Goal: Information Seeking & Learning: Learn about a topic

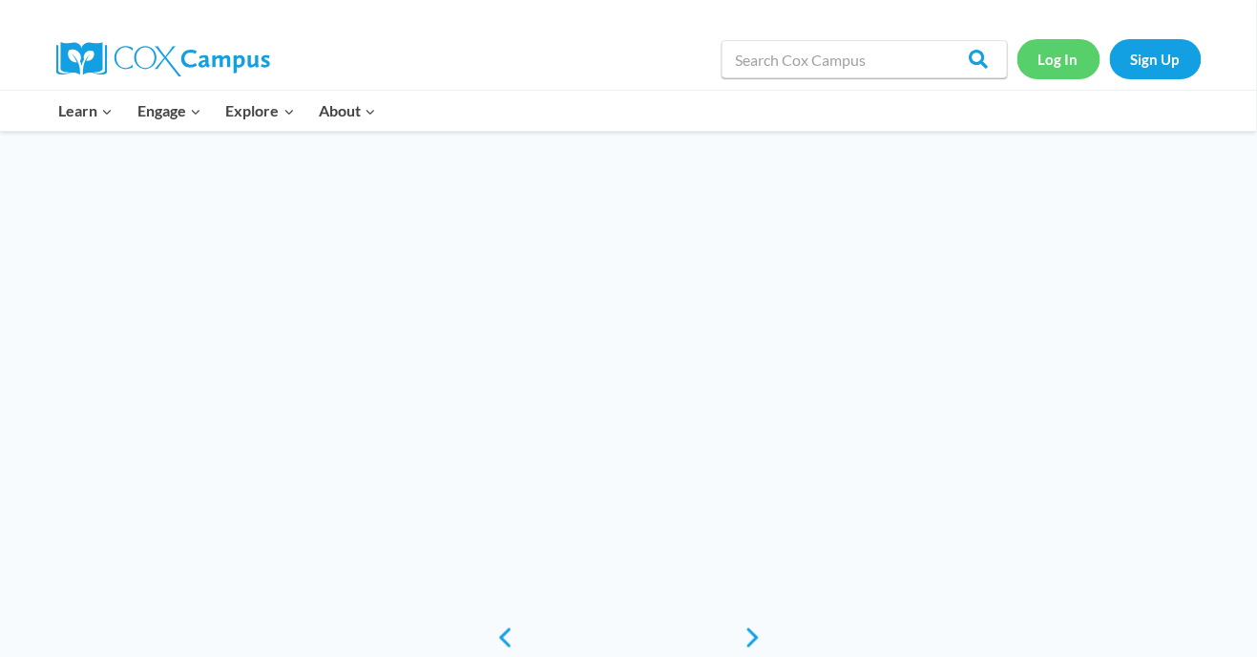
click at [1060, 55] on link "Log In" at bounding box center [1058, 58] width 83 height 39
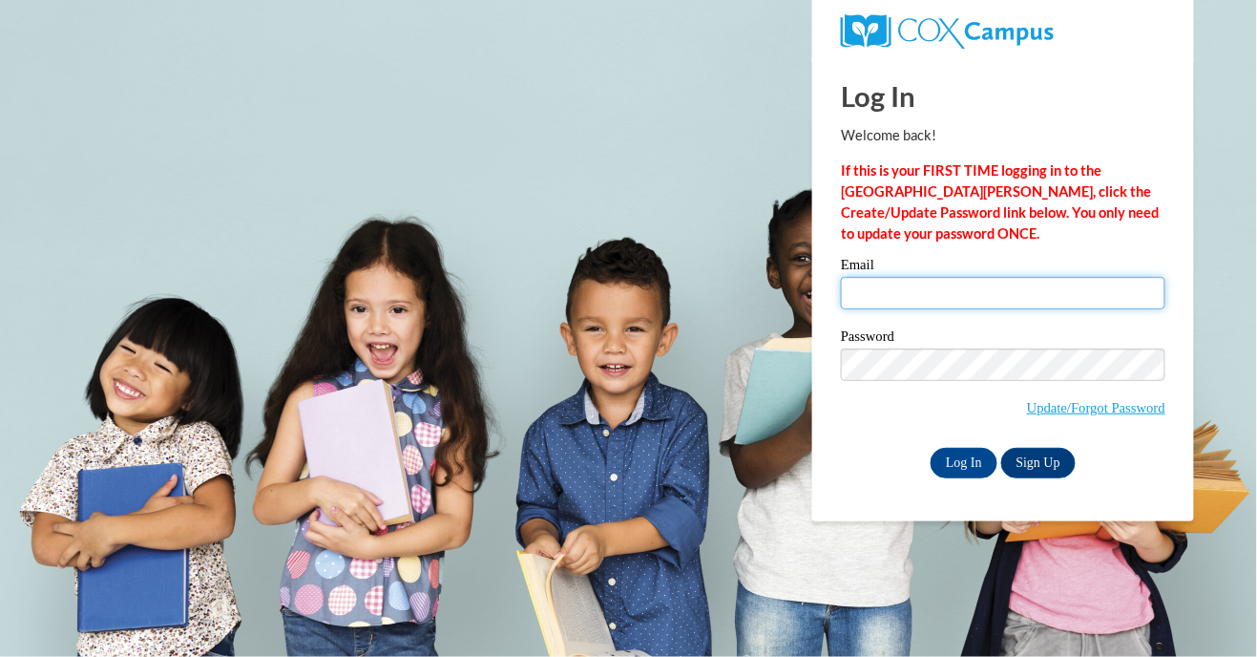
click at [874, 292] on input "Email" at bounding box center [1003, 293] width 324 height 32
type input "pricelesssmile21.th39@gmail.com"
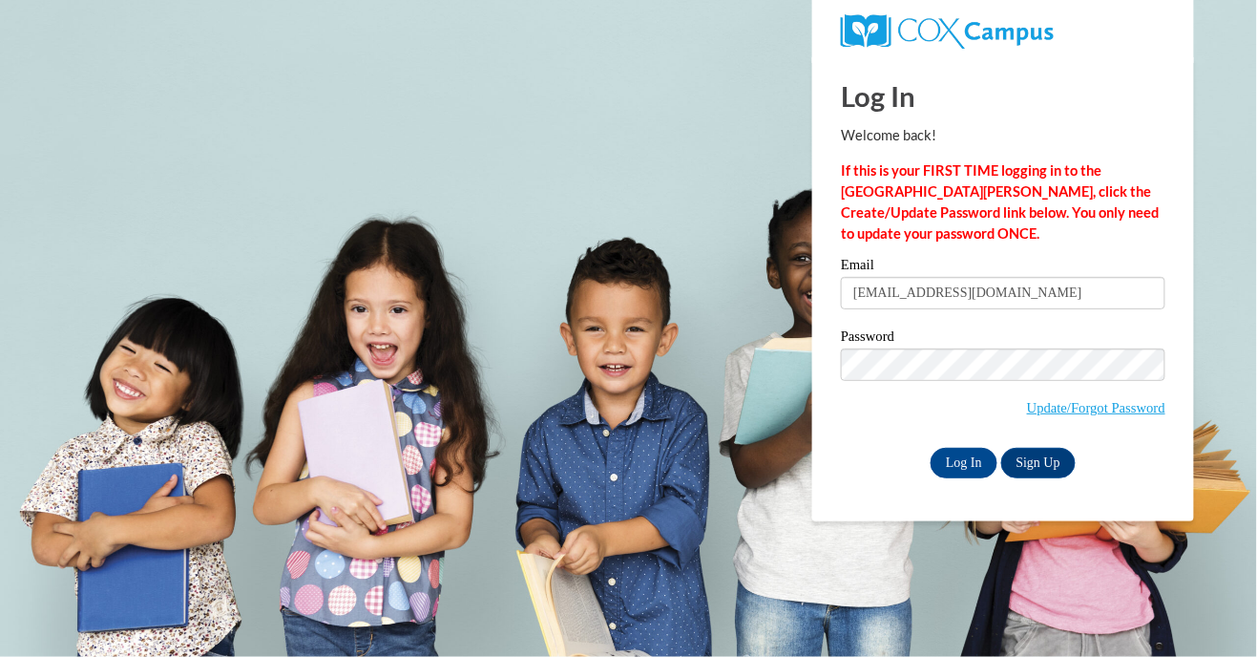
click at [930, 448] on input "Log In" at bounding box center [963, 463] width 67 height 31
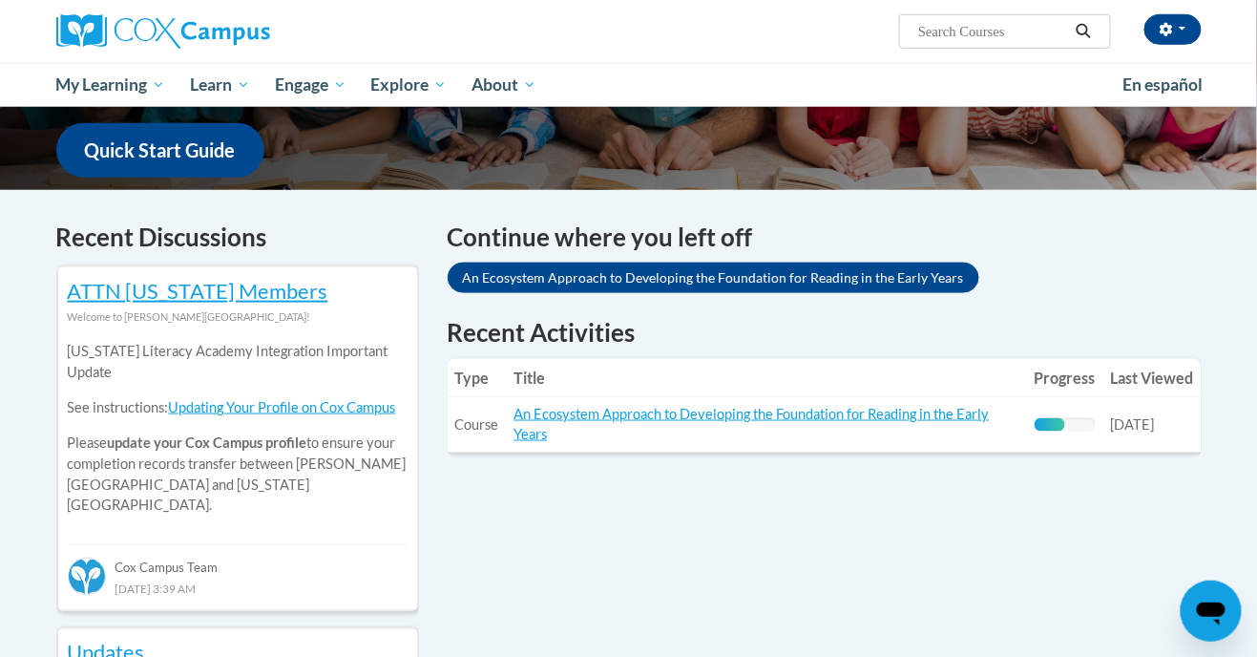
scroll to position [482, 0]
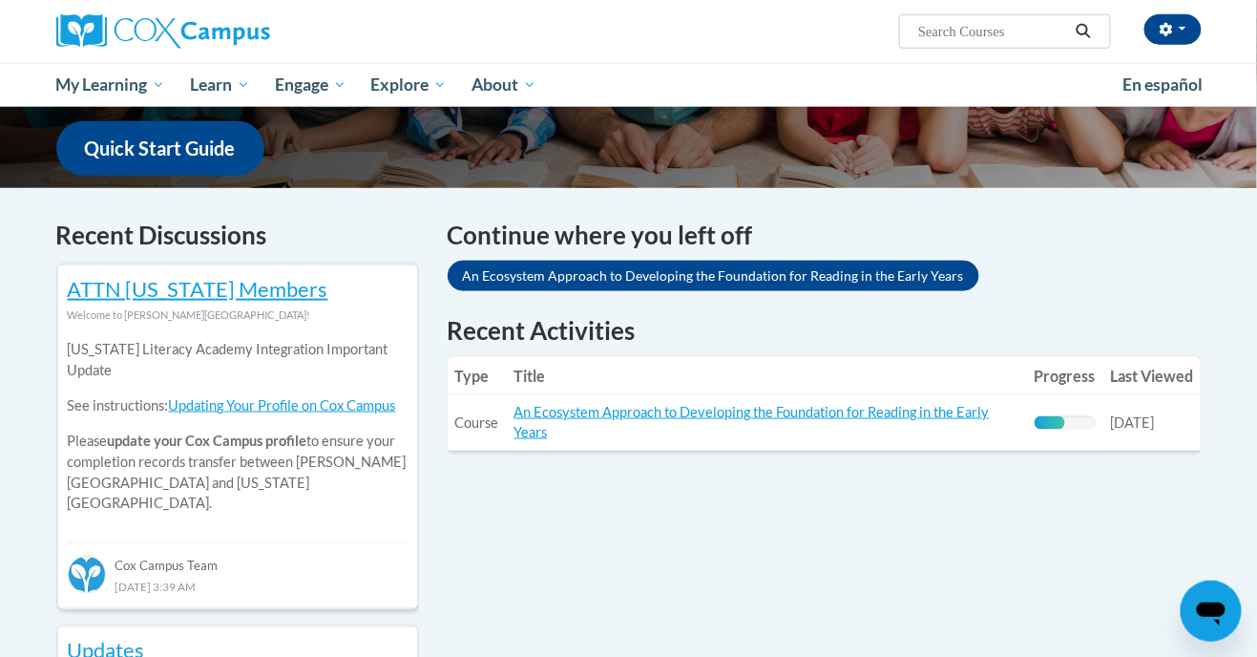
click at [633, 415] on link "An Ecosystem Approach to Developing the Foundation for Reading in the Early Yea…" at bounding box center [751, 422] width 475 height 36
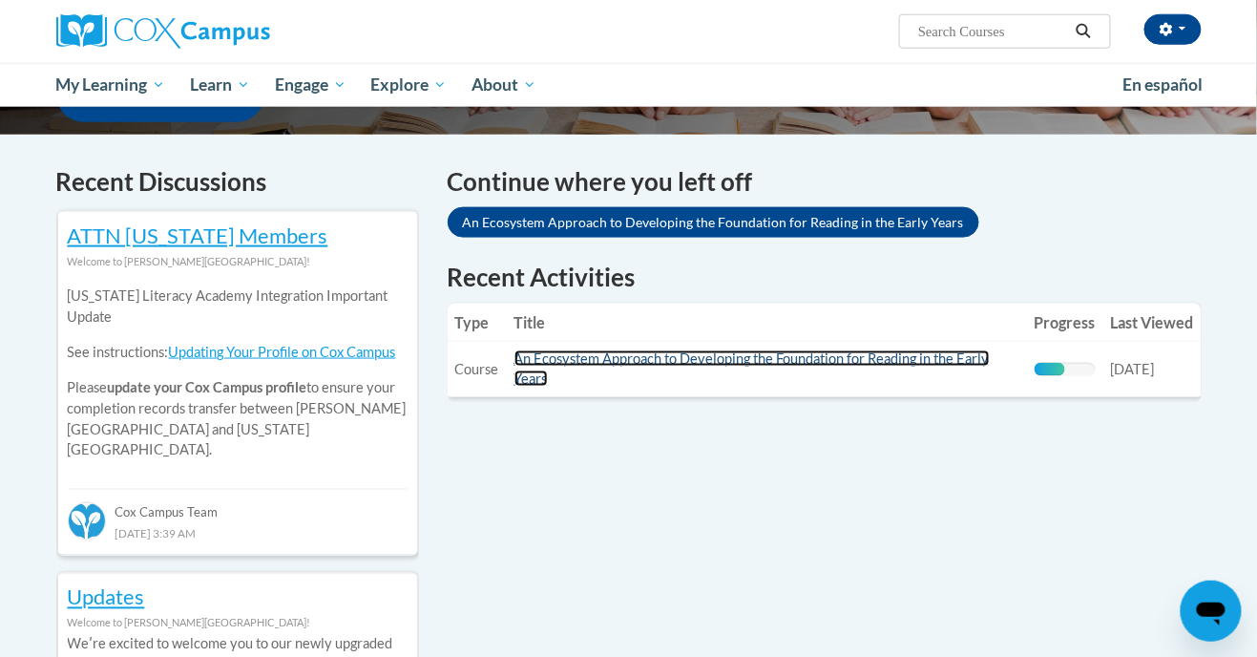
scroll to position [543, 0]
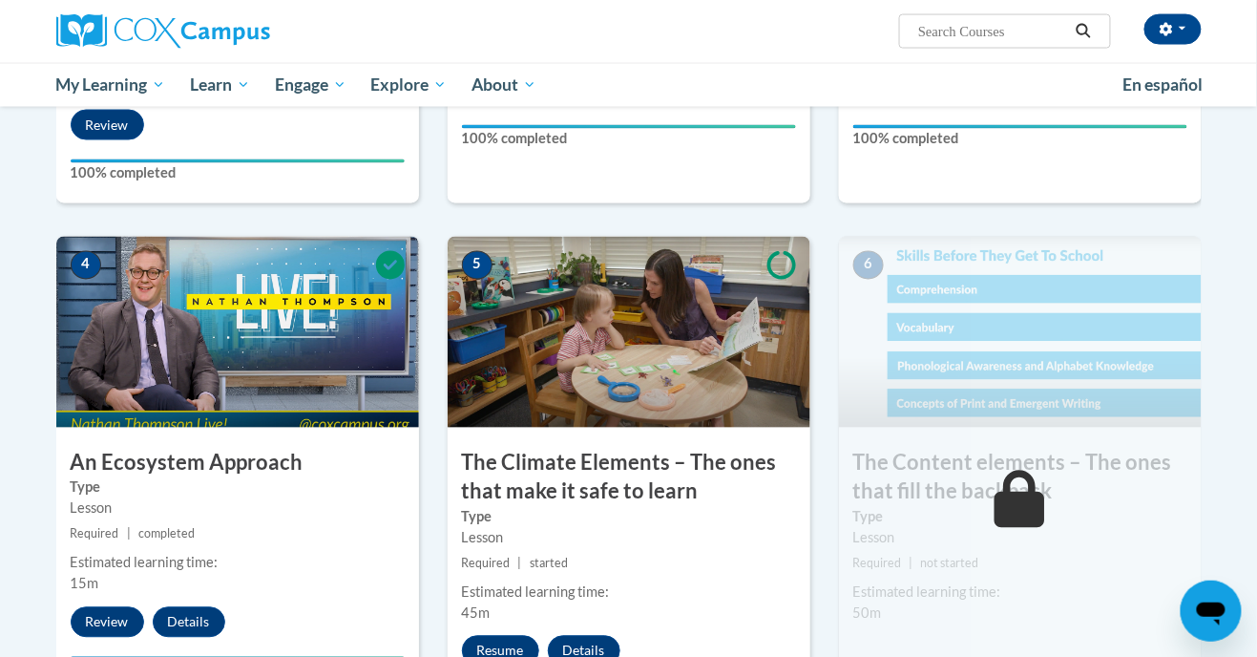
scroll to position [843, 0]
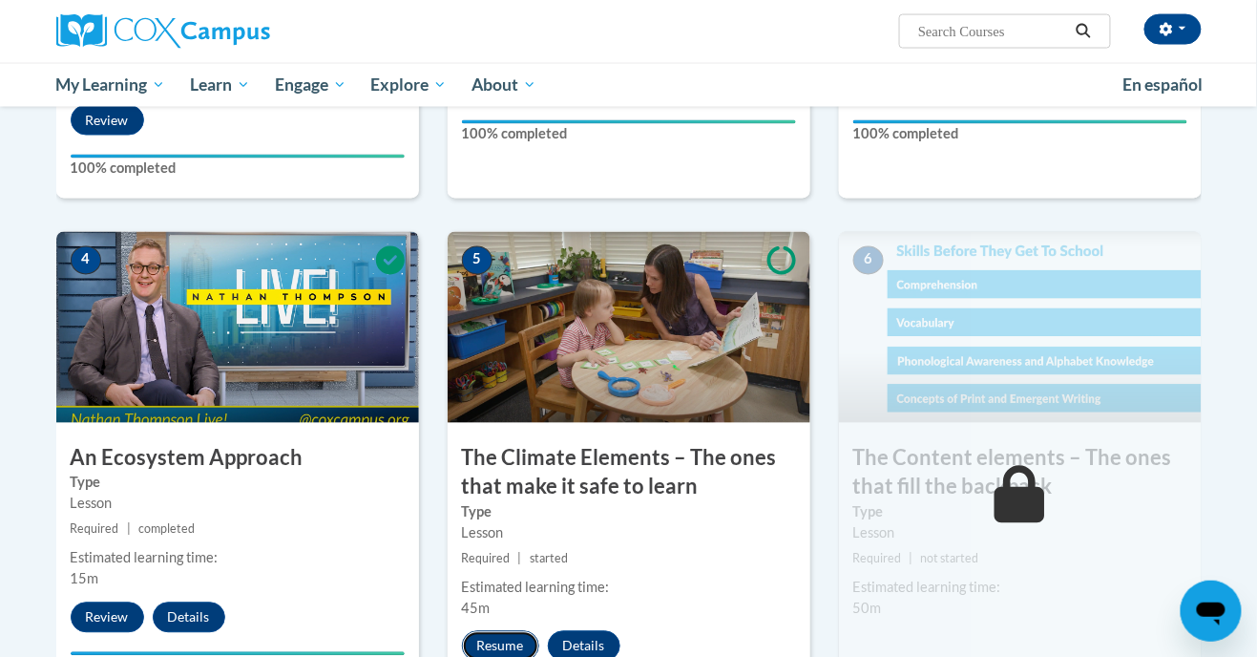
click at [500, 645] on button "Resume" at bounding box center [500, 646] width 77 height 31
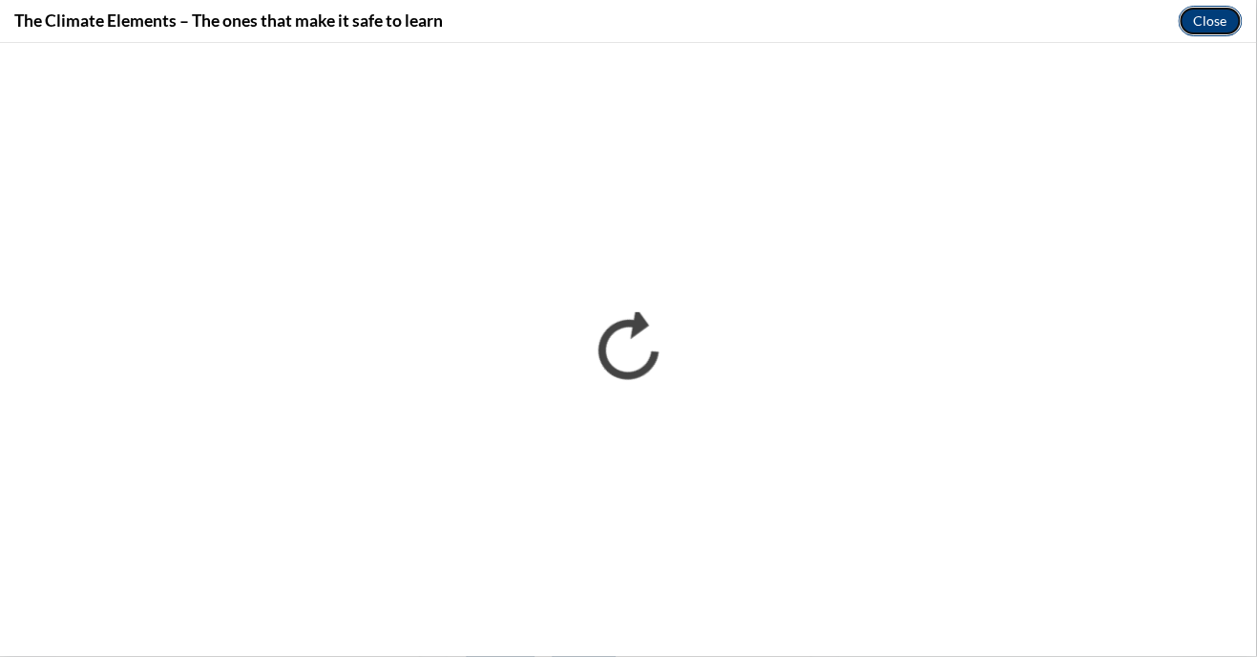
click at [1212, 28] on button "Close" at bounding box center [1211, 21] width 64 height 31
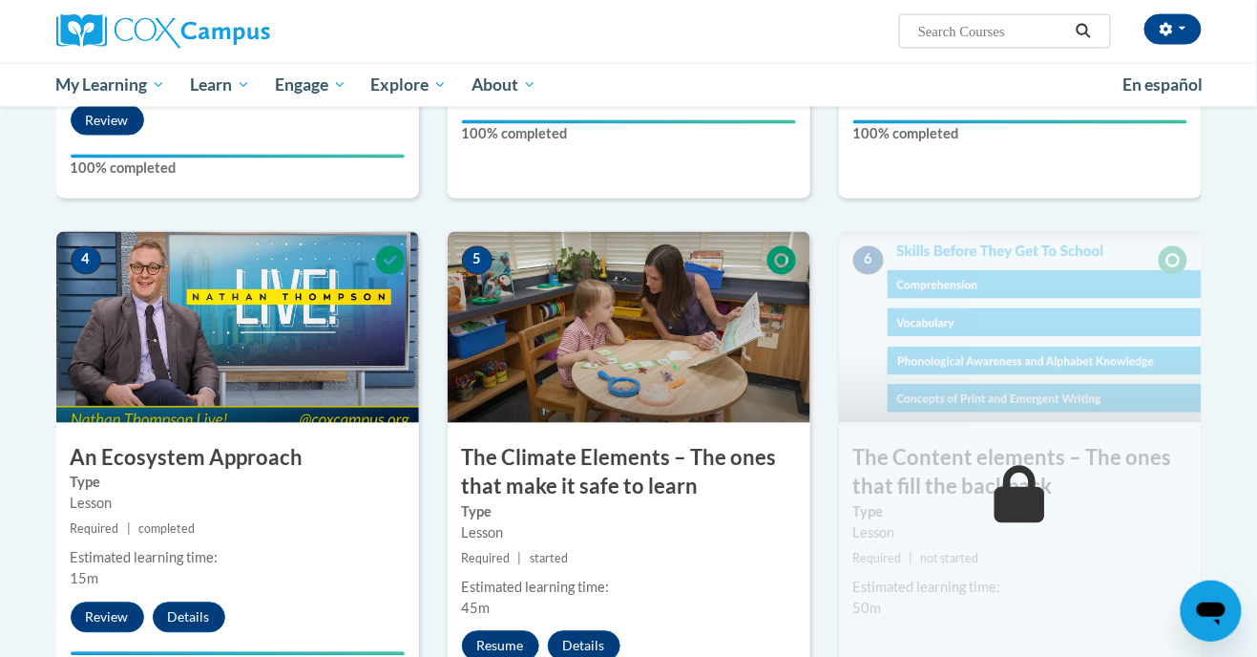
click at [1108, 432] on div "6 The Content elements – The ones that fill the backpack Type Lesson Required |…" at bounding box center [1020, 478] width 363 height 493
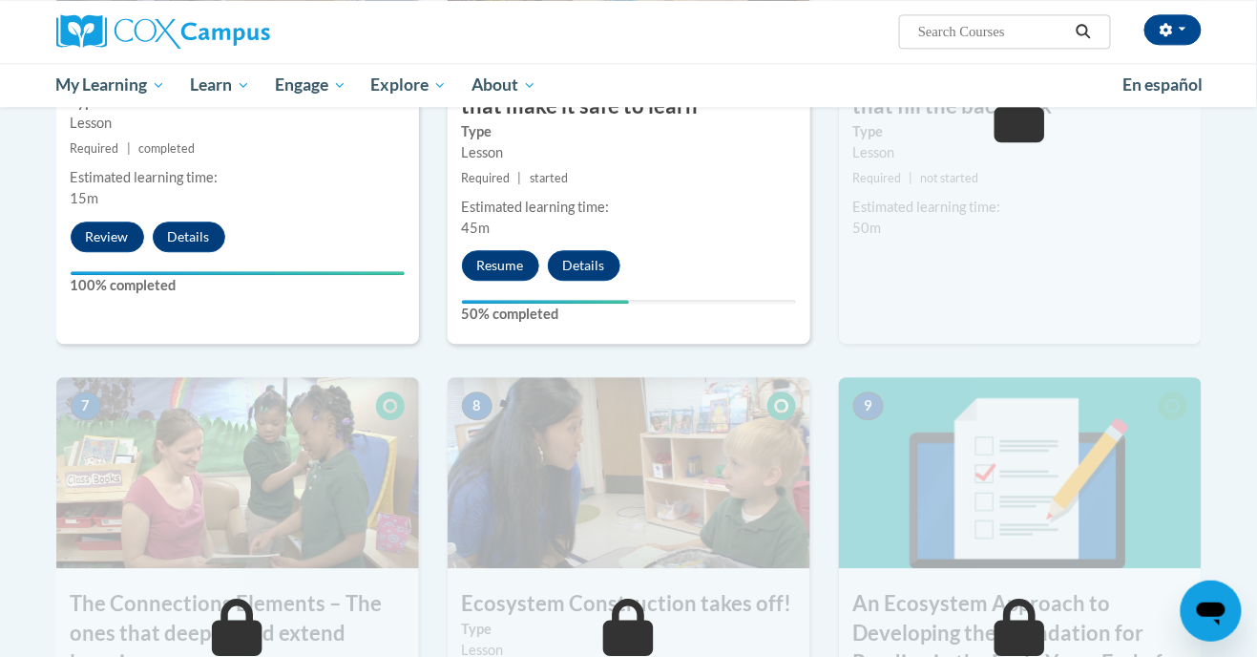
scroll to position [1225, 0]
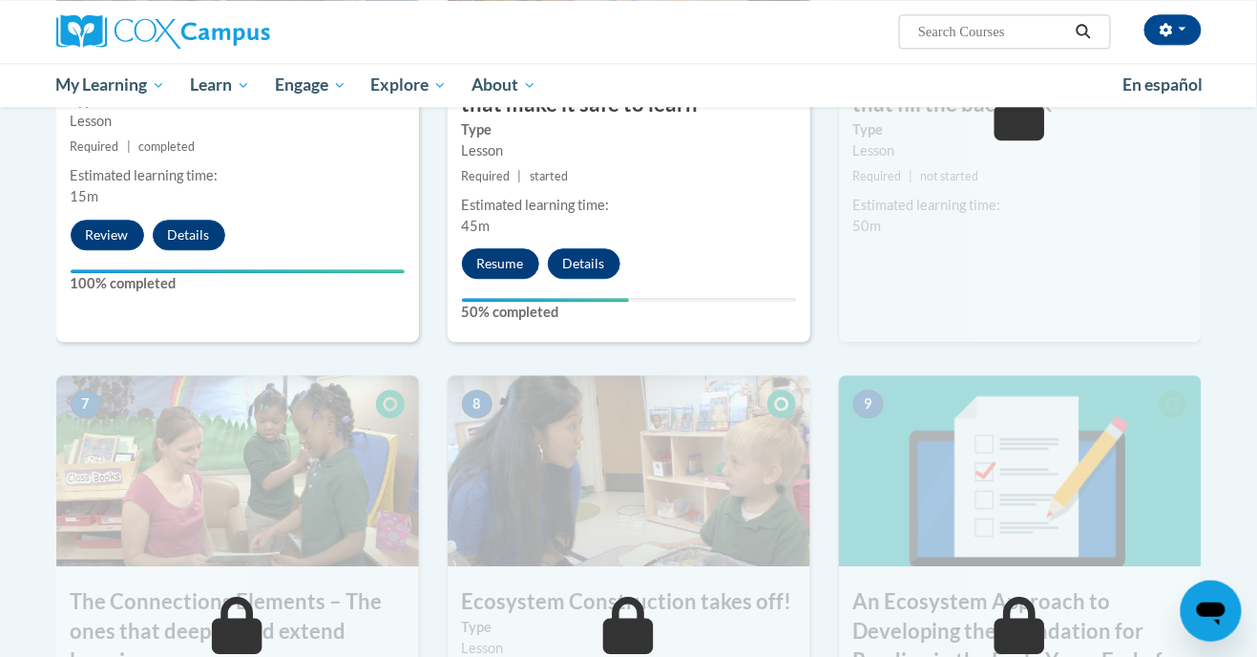
click at [507, 270] on button "Resume" at bounding box center [500, 263] width 77 height 31
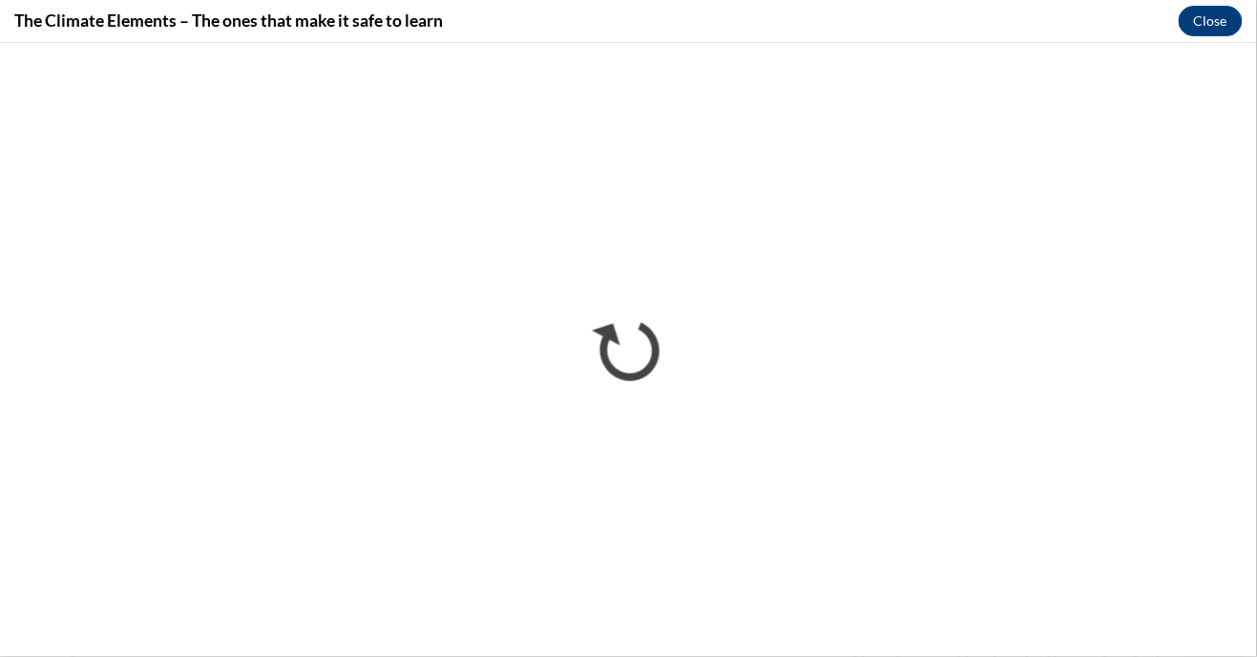
scroll to position [0, 0]
click at [1205, 21] on button "Close" at bounding box center [1211, 21] width 64 height 31
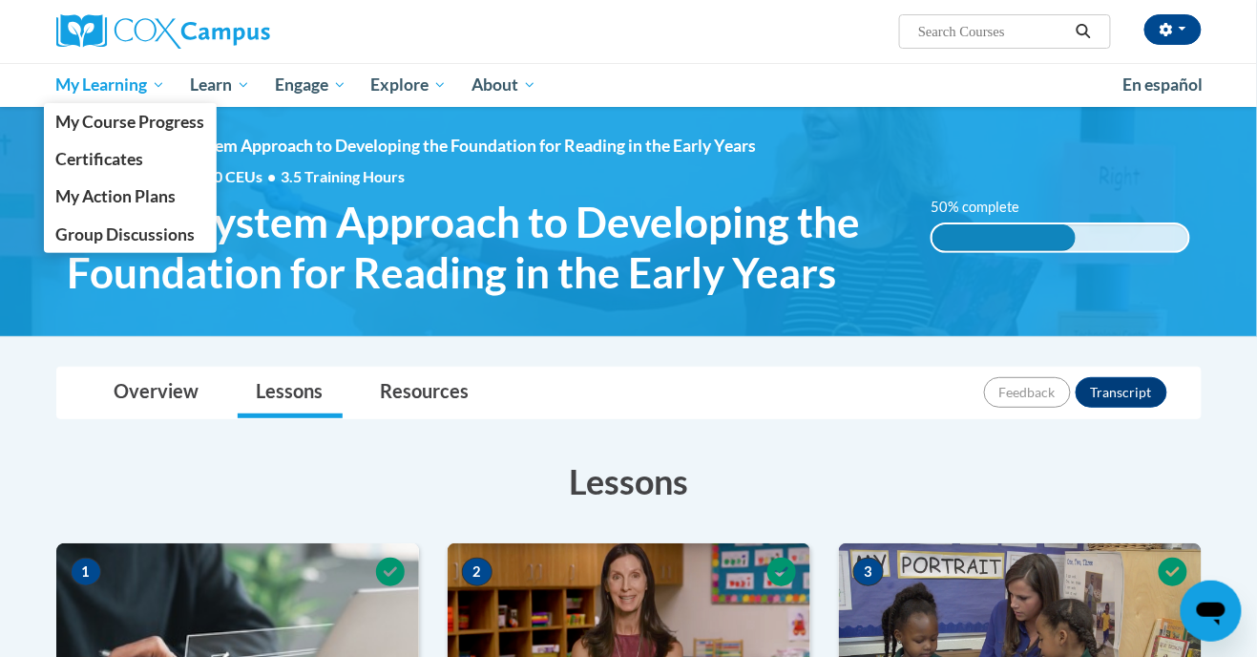
click at [133, 90] on span "My Learning" at bounding box center [110, 84] width 110 height 23
click at [137, 168] on span "Certificates" at bounding box center [99, 159] width 88 height 20
click at [124, 190] on span "My Action Plans" at bounding box center [115, 196] width 120 height 20
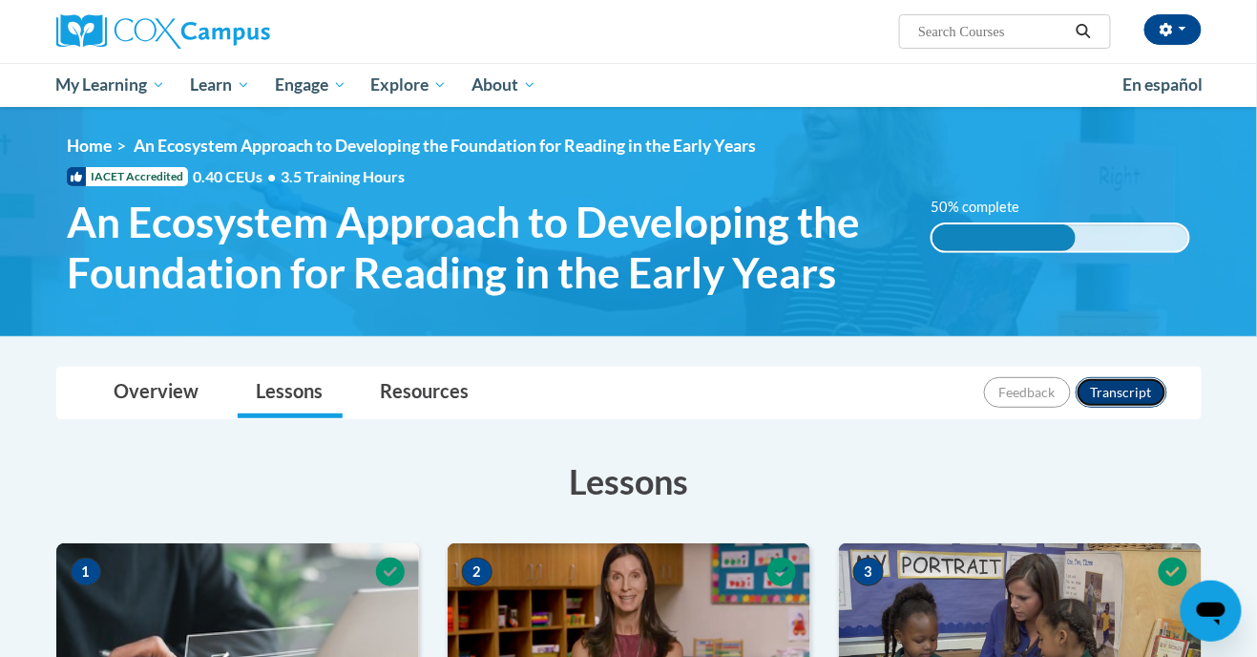
click at [1123, 394] on button "Transcript" at bounding box center [1122, 392] width 92 height 31
click at [1176, 27] on button "button" at bounding box center [1172, 29] width 57 height 31
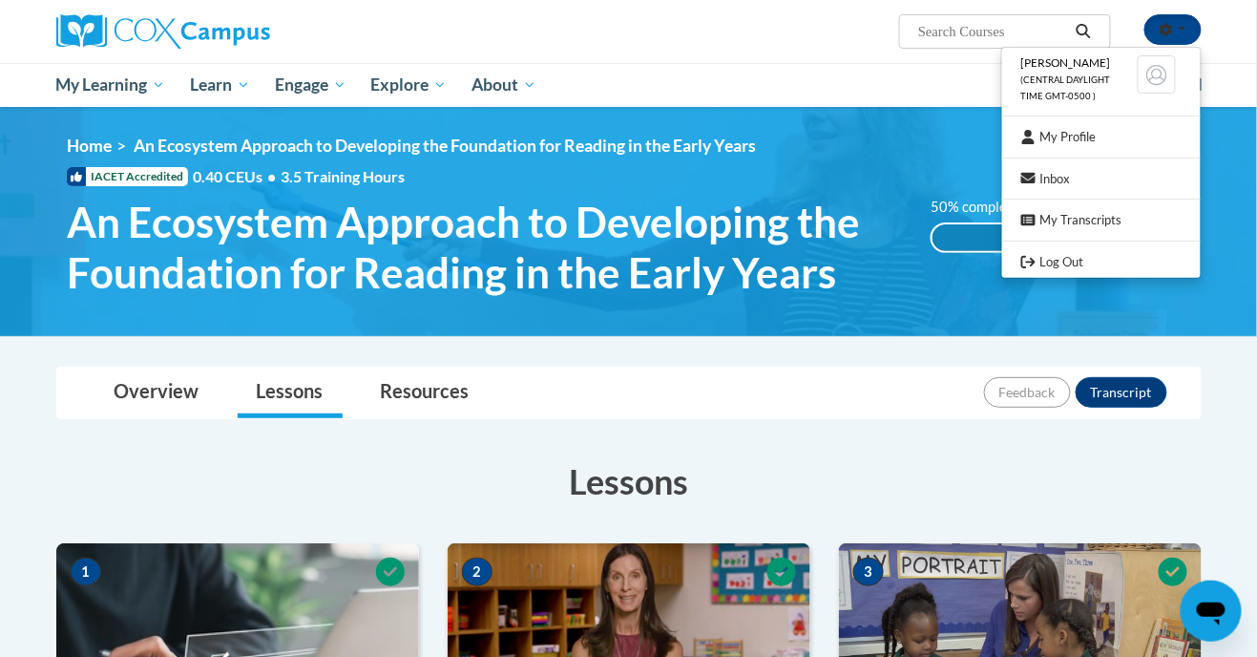
click at [921, 101] on div at bounding box center [628, 328] width 1257 height 657
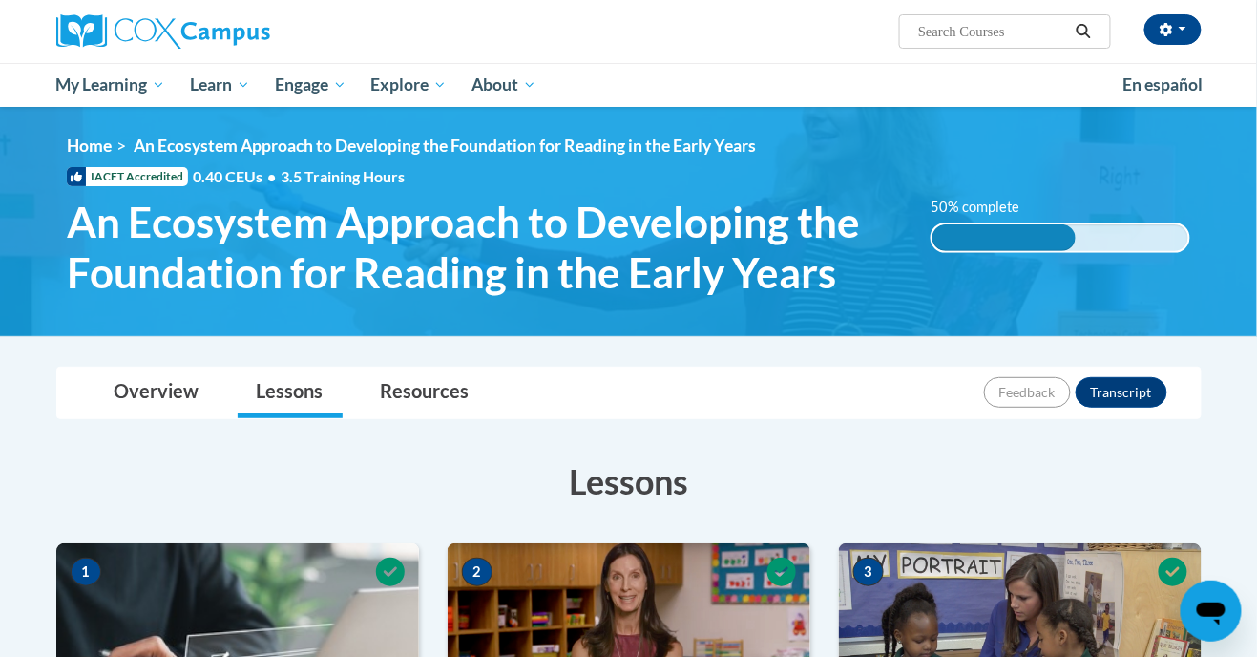
click at [983, 36] on input "Search..." at bounding box center [992, 31] width 153 height 23
type input "Courses"
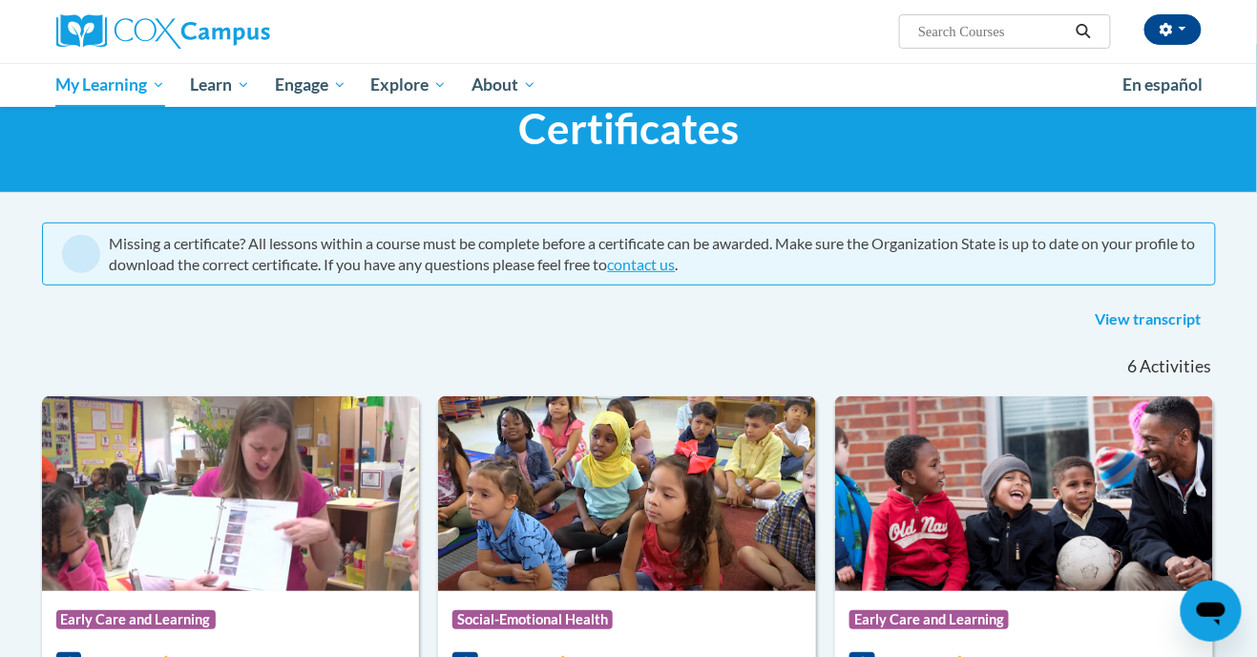
scroll to position [61, 0]
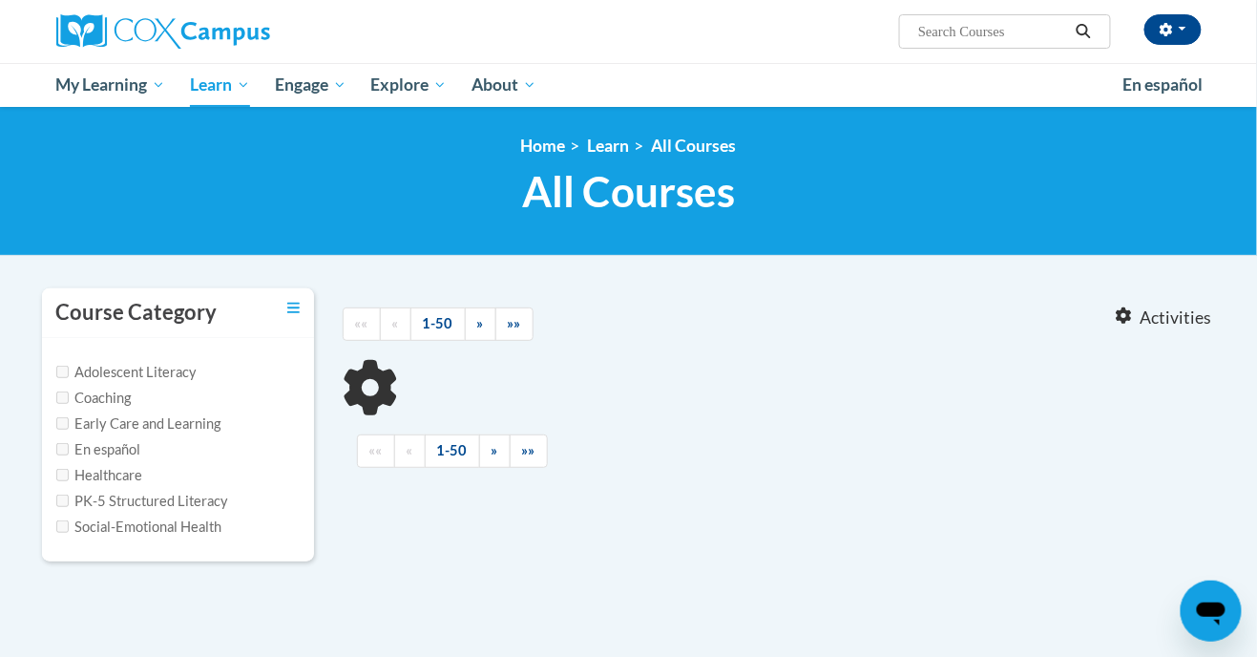
type input "Courses"
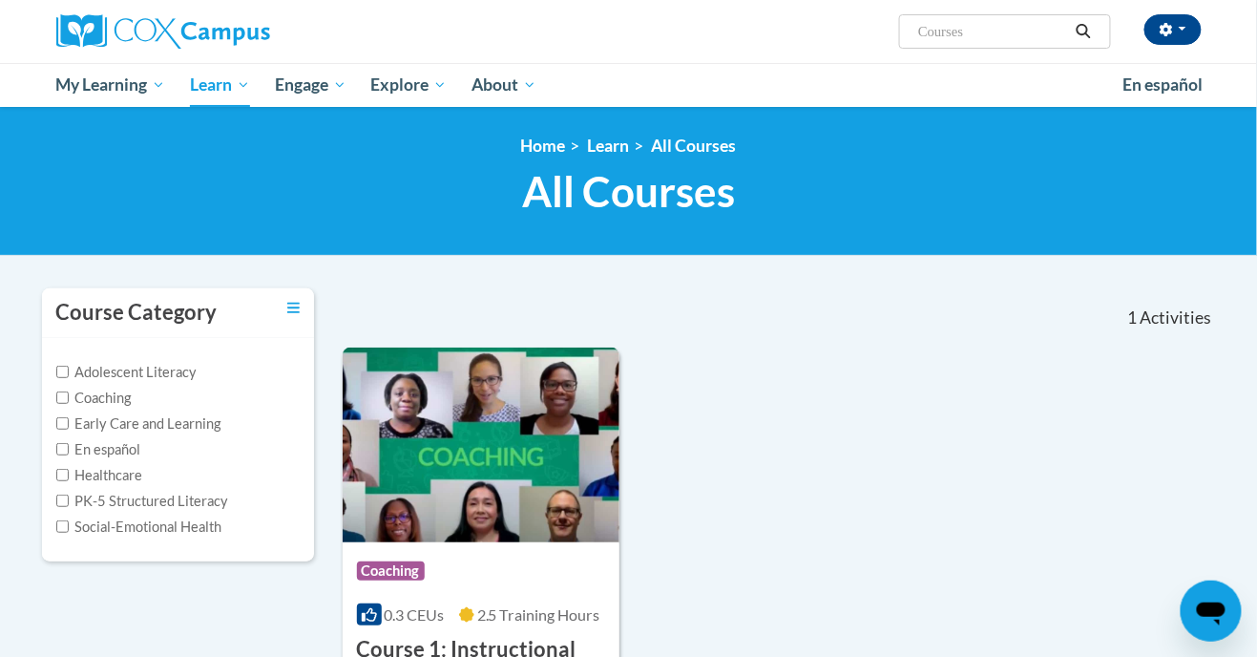
click at [178, 375] on label "Adolescent Literacy" at bounding box center [126, 372] width 141 height 21
click at [69, 375] on input "Adolescent Literacy" at bounding box center [62, 372] width 12 height 12
checkbox input "true"
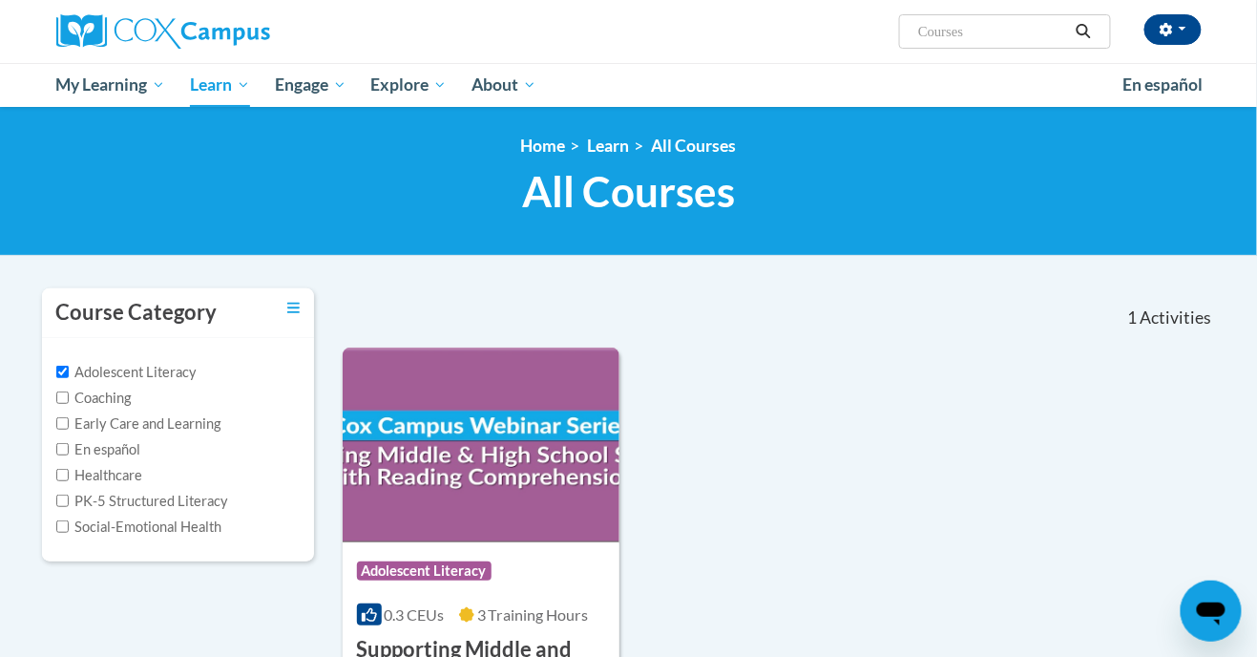
click at [205, 420] on label "Early Care and Learning" at bounding box center [138, 423] width 165 height 21
click at [69, 420] on input "Early Care and Learning" at bounding box center [62, 423] width 12 height 12
checkbox input "true"
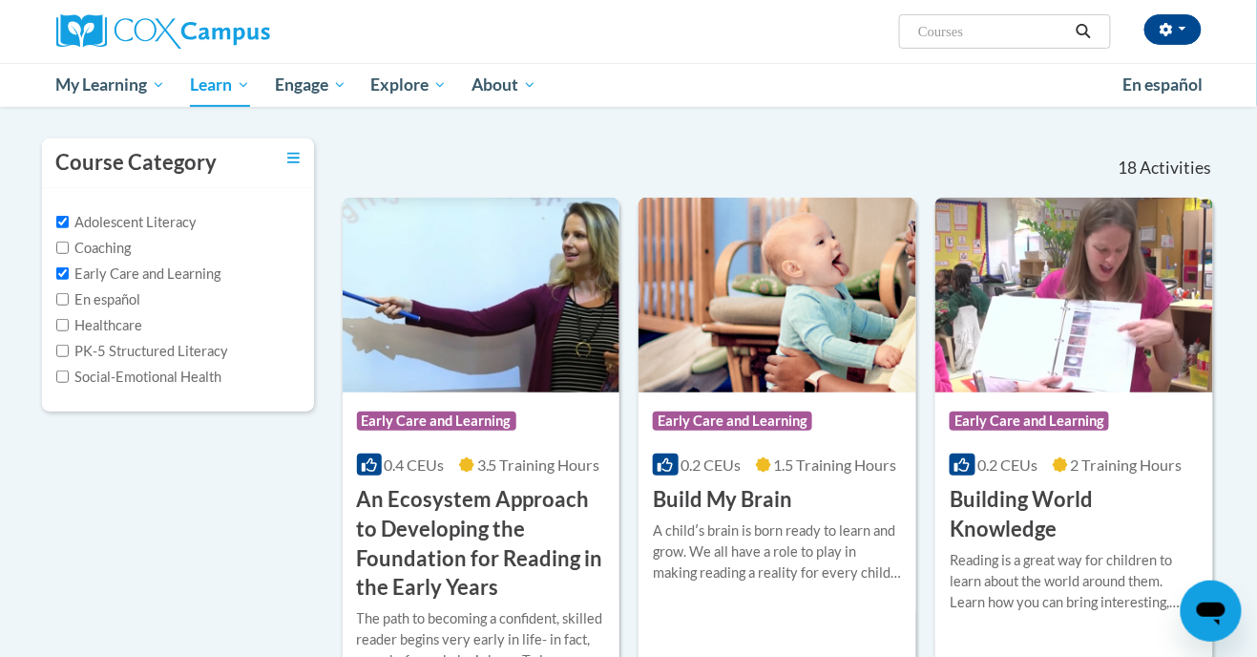
scroll to position [147, 0]
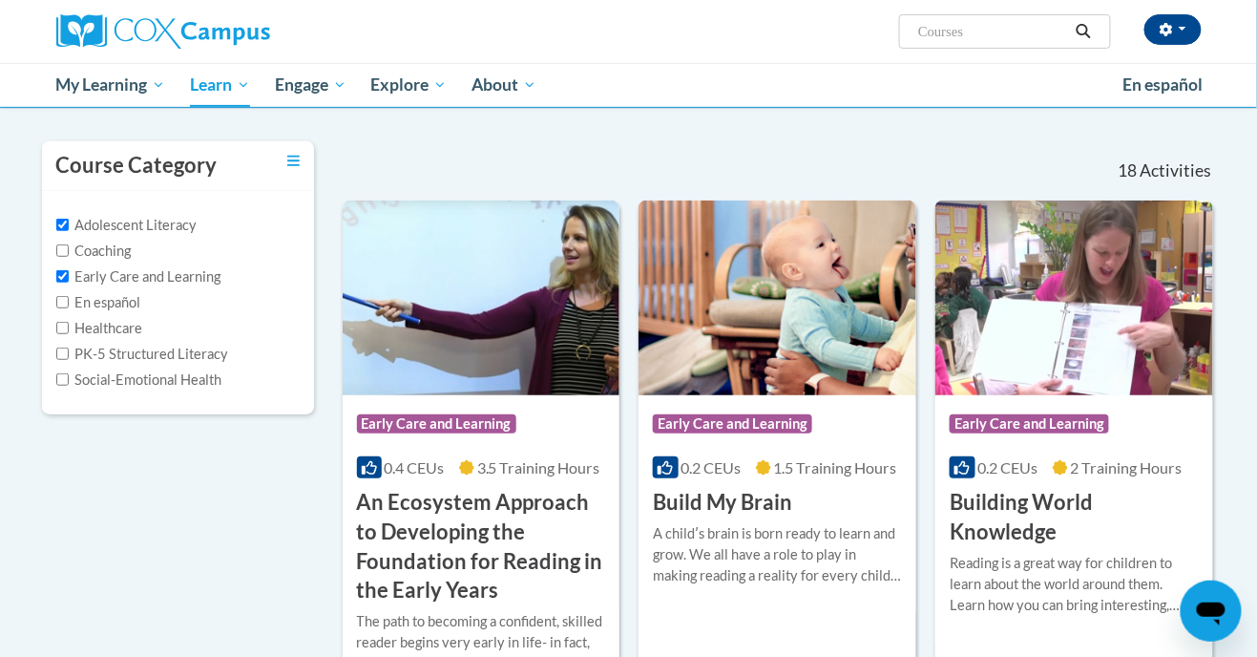
click at [72, 335] on label "Healthcare" at bounding box center [99, 328] width 87 height 21
click at [69, 334] on input "Healthcare" at bounding box center [62, 328] width 12 height 12
checkbox input "true"
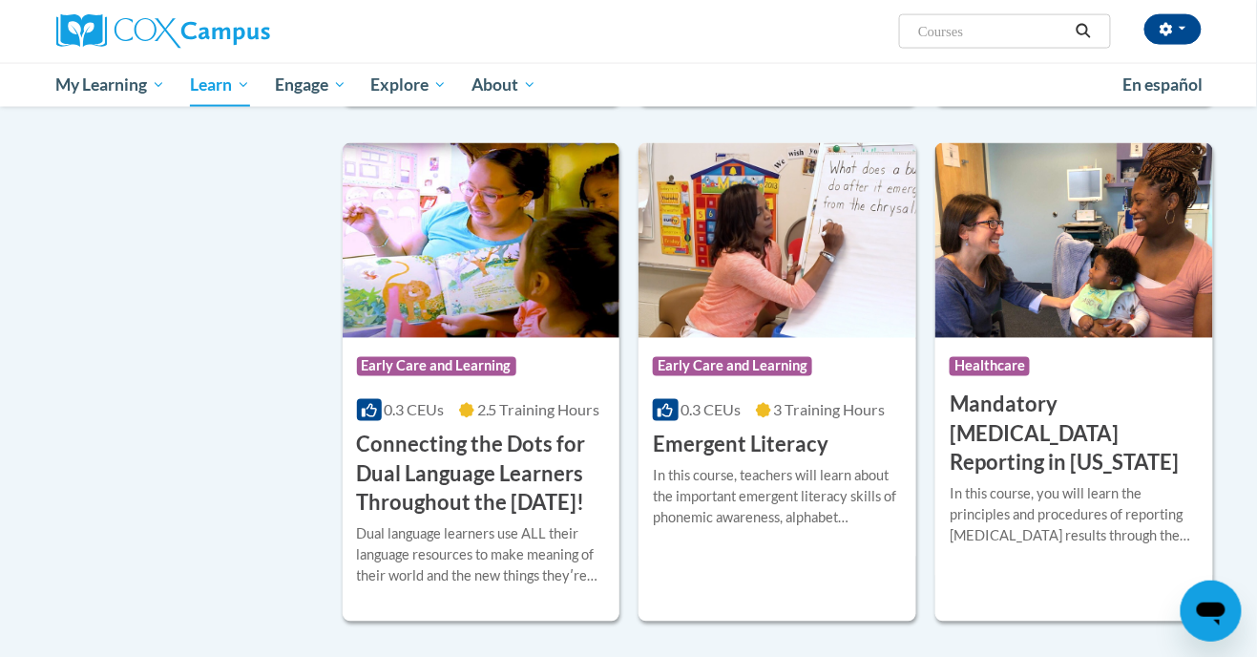
scroll to position [0, 0]
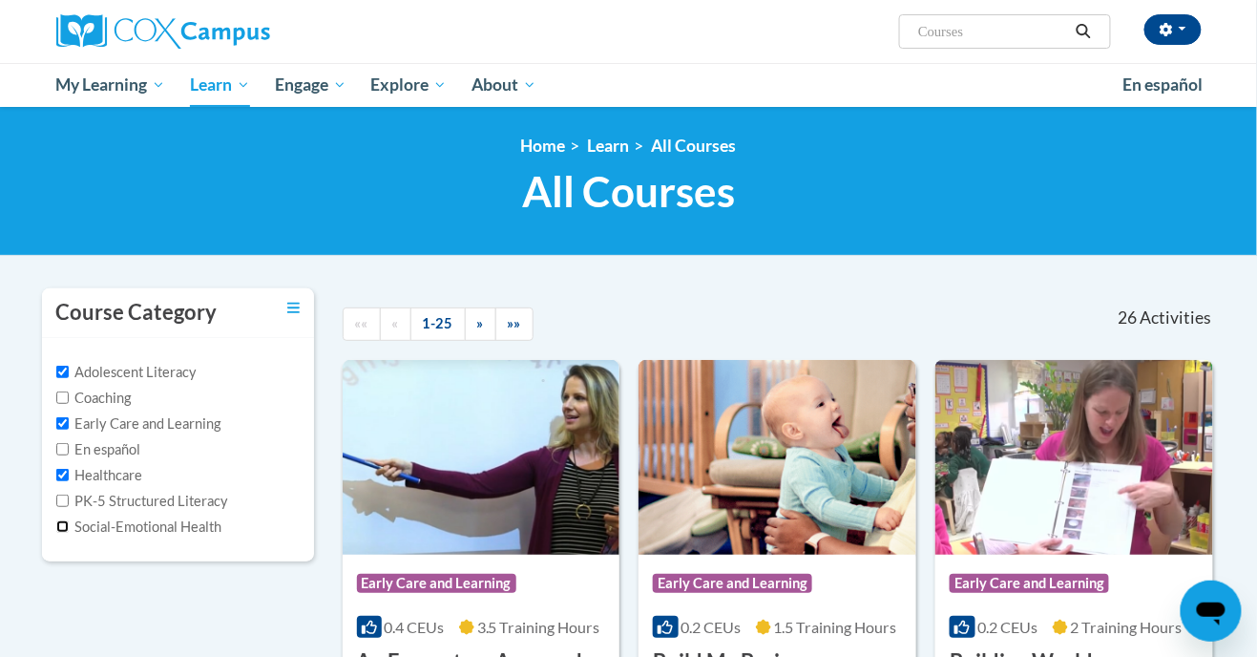
click at [69, 533] on input "Social-Emotional Health" at bounding box center [62, 526] width 12 height 12
checkbox input "true"
